Goal: Find specific page/section: Find specific page/section

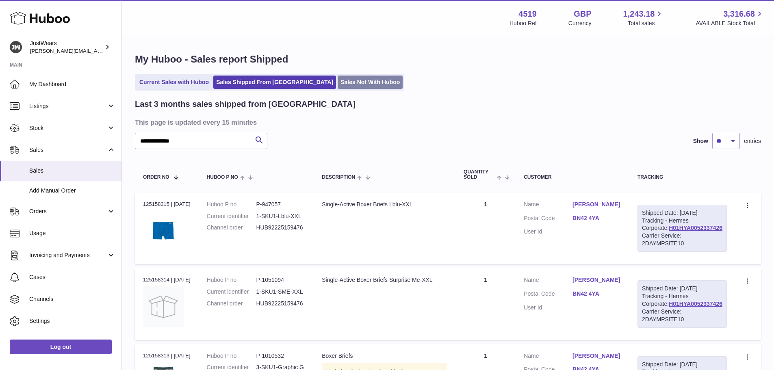
click at [337, 84] on link "Sales Not With Huboo" at bounding box center [369, 82] width 65 height 13
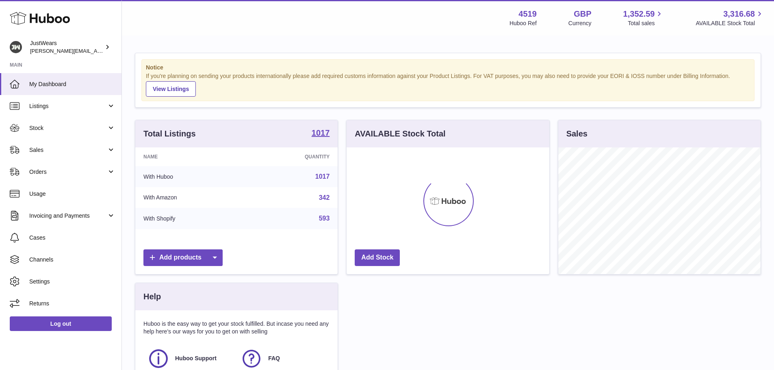
scroll to position [127, 203]
click at [99, 149] on span "Sales" at bounding box center [68, 150] width 78 height 8
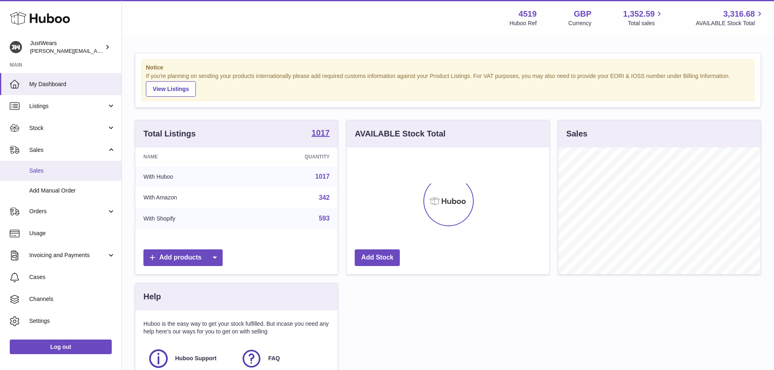
click at [42, 170] on span "Sales" at bounding box center [72, 171] width 86 height 8
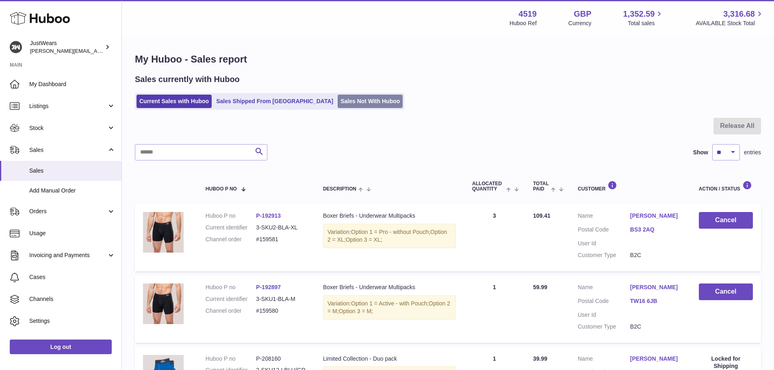
click at [337, 100] on link "Sales Not With Huboo" at bounding box center [369, 101] width 65 height 13
